Goal: Check status

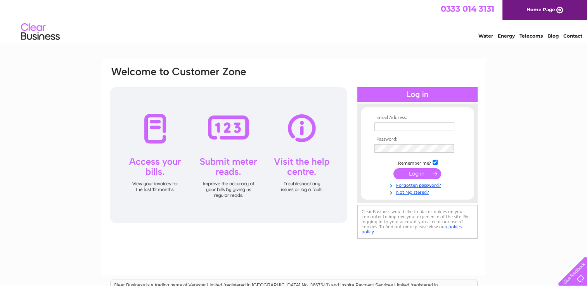
type input "lisa@bovill-boyd.co.uk"
click at [412, 173] on input "submit" at bounding box center [417, 173] width 48 height 11
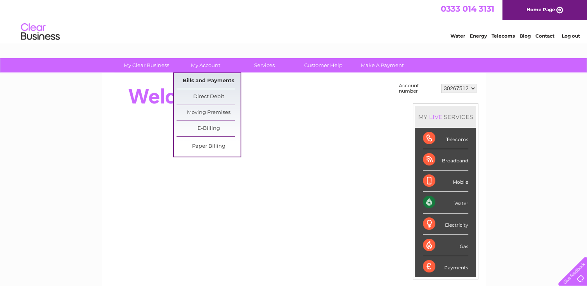
click at [209, 85] on link "Bills and Payments" at bounding box center [208, 81] width 64 height 16
click at [208, 85] on link "Bills and Payments" at bounding box center [208, 81] width 64 height 16
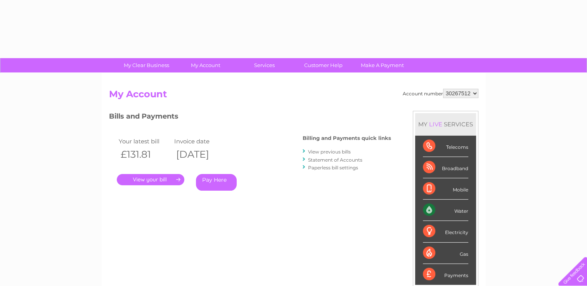
click at [206, 78] on div "Account number 30267512 My Account MY LIVE SERVICES Telecoms Broadband Mobile W…" at bounding box center [294, 201] width 384 height 257
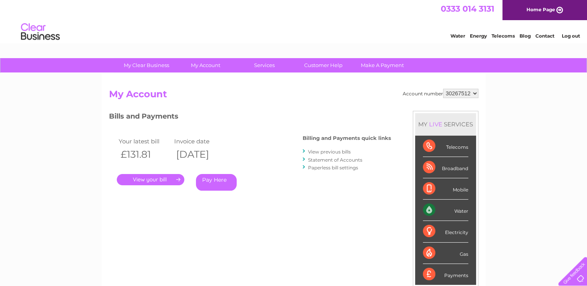
click at [173, 177] on link "." at bounding box center [150, 179] width 67 height 11
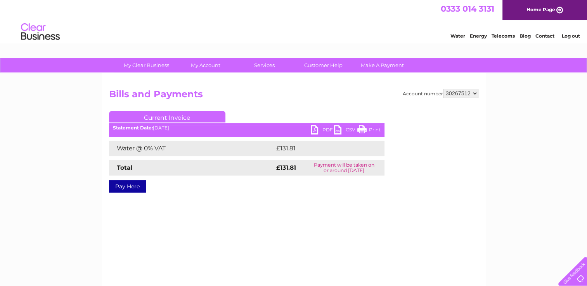
click at [320, 129] on link "PDF" at bounding box center [322, 130] width 23 height 11
